Goal: Go to known website: Go to known website

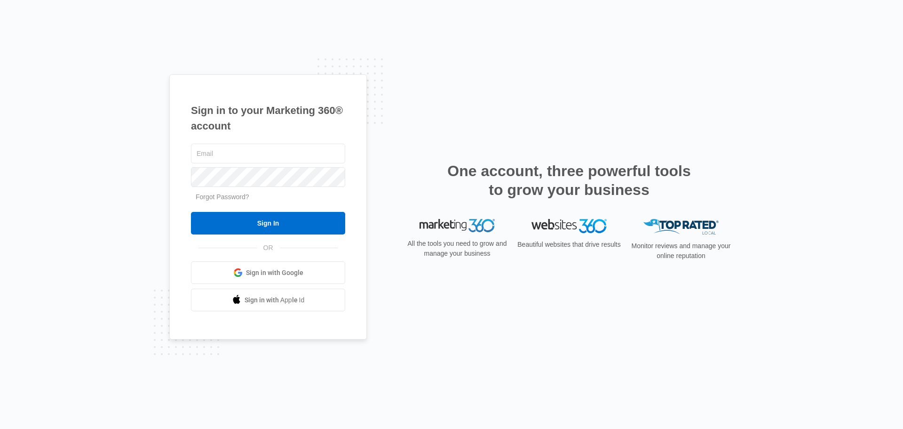
click at [297, 268] on span "Sign in with Google" at bounding box center [274, 273] width 57 height 10
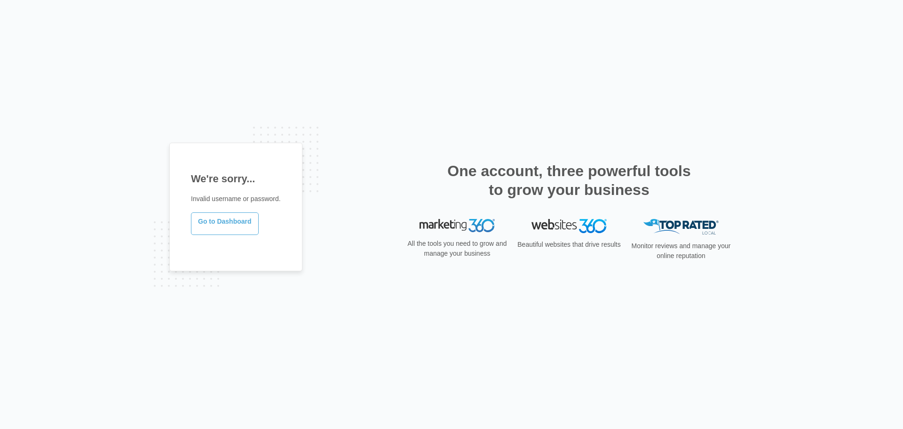
click at [225, 220] on link "Go to Dashboard" at bounding box center [225, 223] width 68 height 23
